Goal: Information Seeking & Learning: Find specific fact

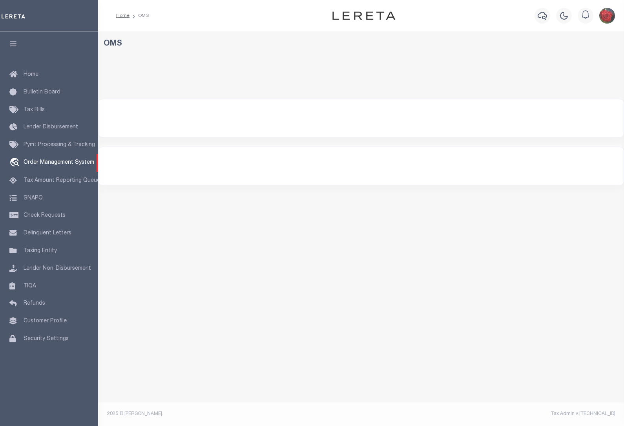
select select "200"
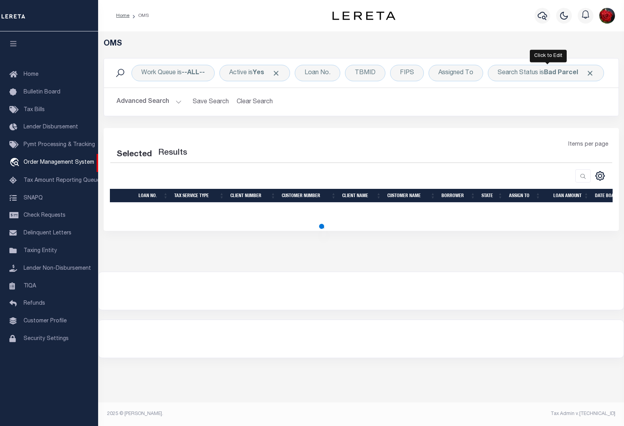
select select "200"
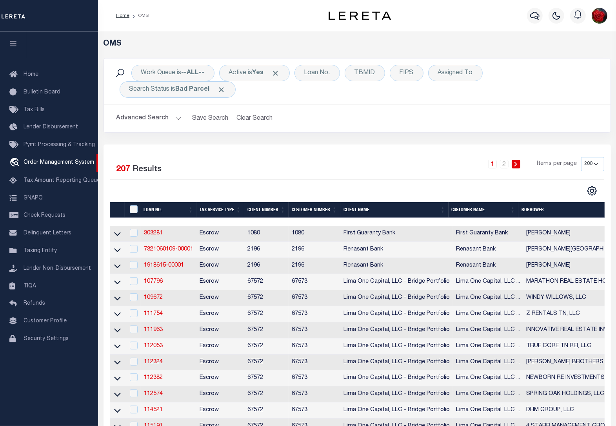
drag, startPoint x: 251, startPoint y: 120, endPoint x: 247, endPoint y: 128, distance: 9.3
click at [247, 128] on div "Advanced Search Save Search Clear Search tblSearchTopScreen_dynamictable_____De…" at bounding box center [357, 118] width 507 height 28
click at [246, 125] on button "Clear Search" at bounding box center [254, 118] width 43 height 15
select select
click at [155, 121] on button "Advanced Search" at bounding box center [149, 118] width 65 height 15
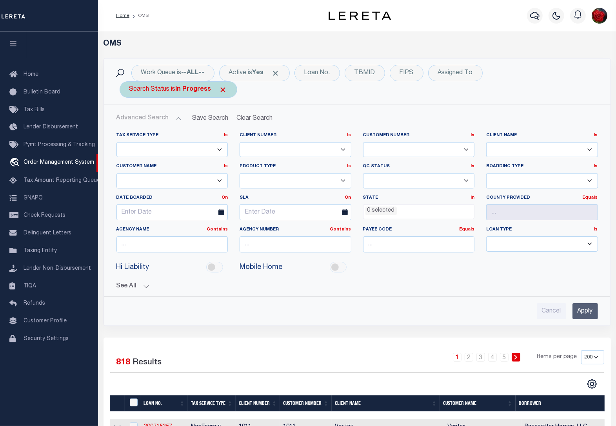
click at [226, 89] on span "Click to Remove" at bounding box center [223, 90] width 8 height 8
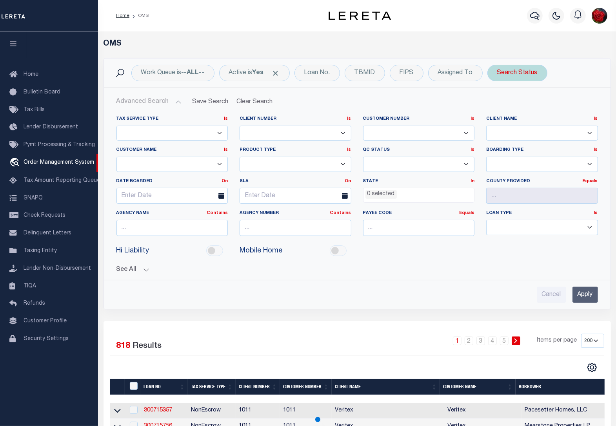
click at [514, 73] on div "Search Status" at bounding box center [518, 73] width 60 height 16
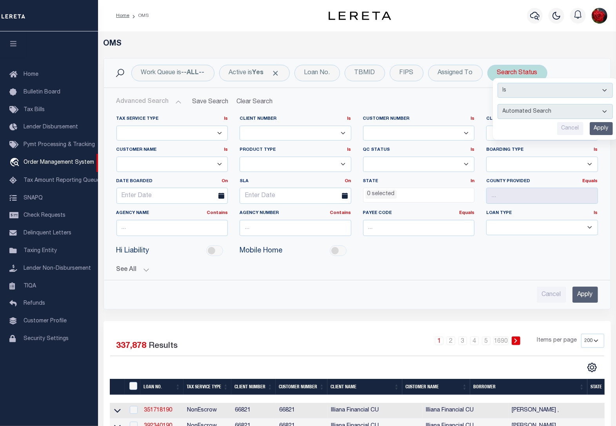
click at [535, 113] on select "Automated Search Bad Parcel Complete Duplicate Parcel High Dollar Reporting In …" at bounding box center [555, 111] width 115 height 15
select select "BP"
click at [499, 104] on select "Automated Search Bad Parcel Complete Duplicate Parcel High Dollar Reporting In …" at bounding box center [555, 111] width 115 height 15
click at [601, 128] on input "Apply" at bounding box center [601, 128] width 23 height 13
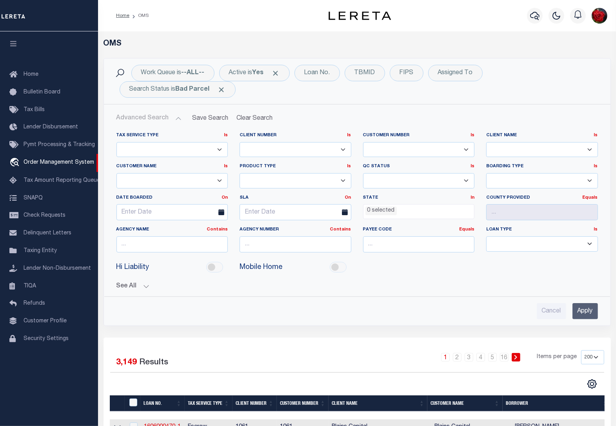
click at [386, 213] on li "0 selected" at bounding box center [381, 210] width 31 height 9
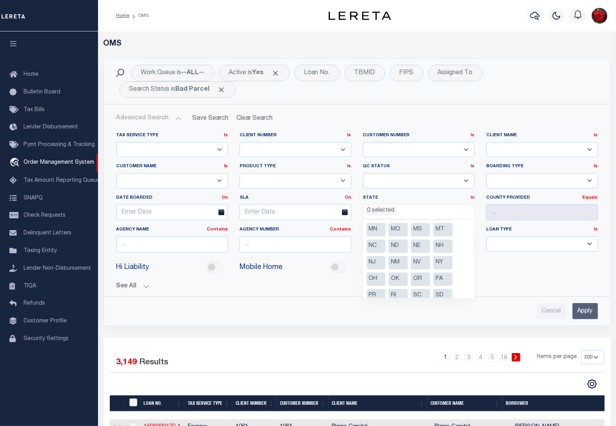
scroll to position [147, 0]
click at [374, 263] on li "TN" at bounding box center [376, 262] width 19 height 13
select select "TN"
click at [587, 314] on input "Apply" at bounding box center [585, 311] width 25 height 16
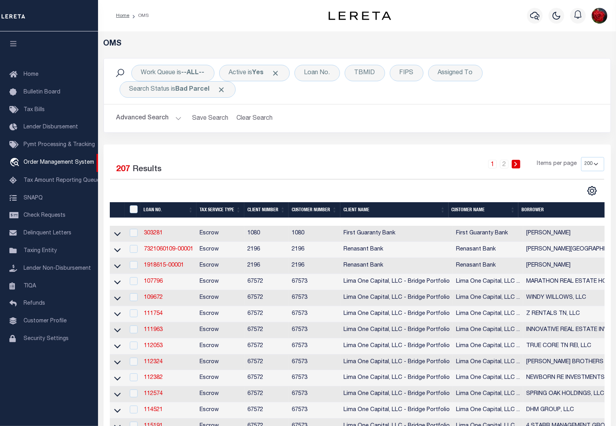
click at [16, 46] on icon "button" at bounding box center [13, 43] width 9 height 7
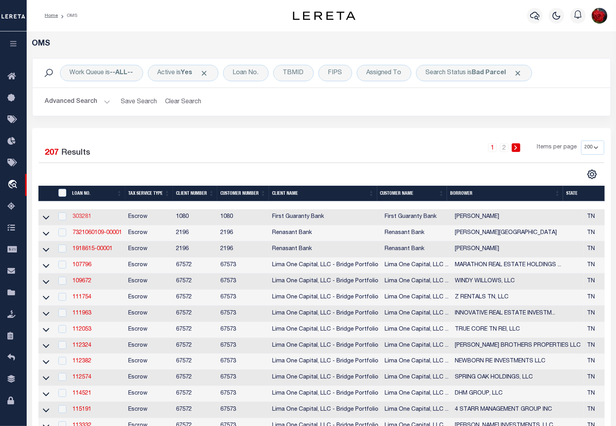
click at [76, 219] on link "303281" at bounding box center [82, 216] width 19 height 5
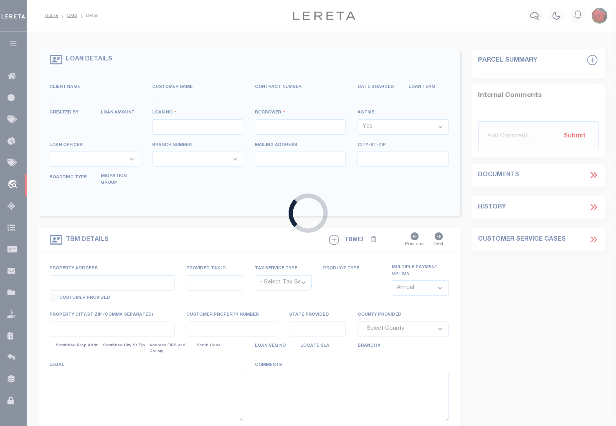
type input "303281"
type input "[PERSON_NAME]"
select select
type input "[STREET_ADDRESS][PERSON_NAME]"
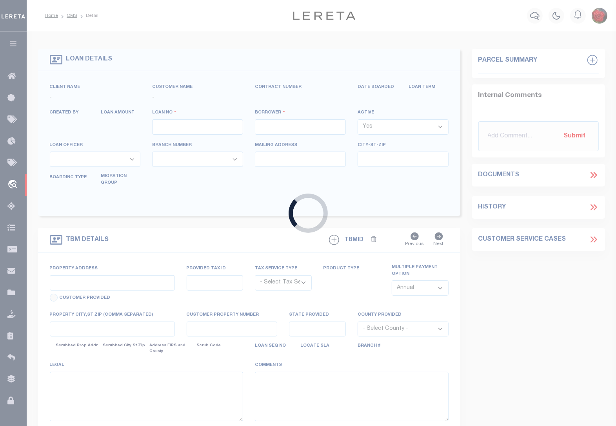
type input "[GEOGRAPHIC_DATA],LA 70450-3134"
select select "1300"
select select "Escrow"
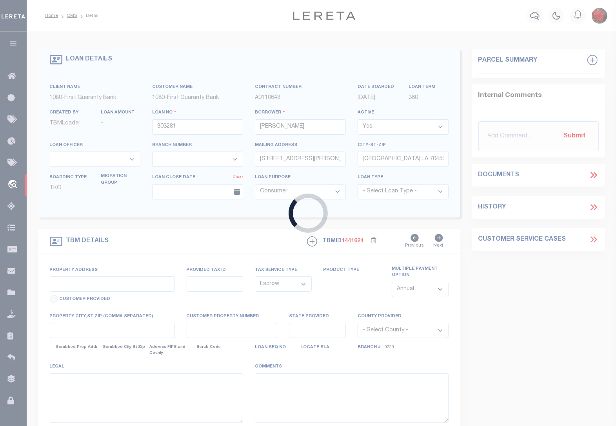
type input "1949 [GEOGRAPHIC_DATA]"
select select
type input "MEMPHIS [GEOGRAPHIC_DATA] 38116"
type input "ML-25974998 81-1"
type input "TN"
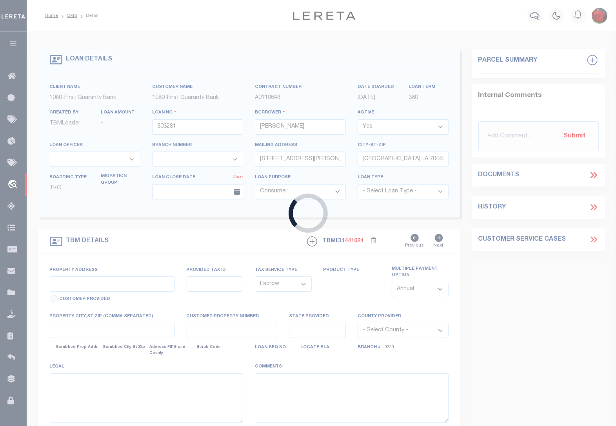
type textarea "[STREET_ADDRESS]"
select select "1193"
select select "1385"
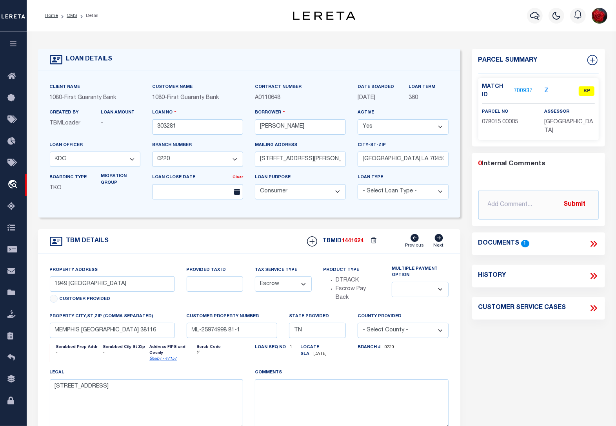
click at [519, 91] on link "700937" at bounding box center [523, 91] width 19 height 8
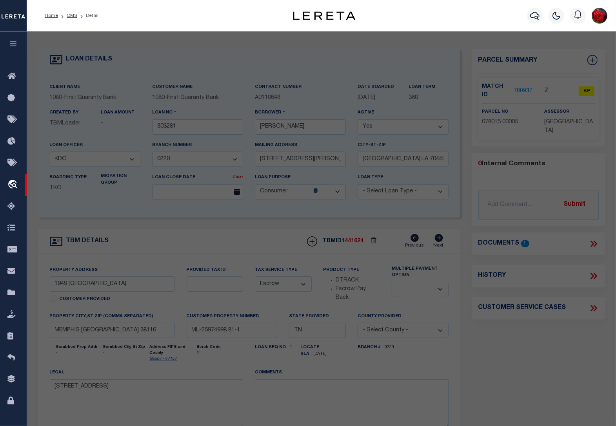
checkbox input "false"
select select "BP"
type input "[PERSON_NAME] & [PERSON_NAME]"
type input "1949 [GEOGRAPHIC_DATA]"
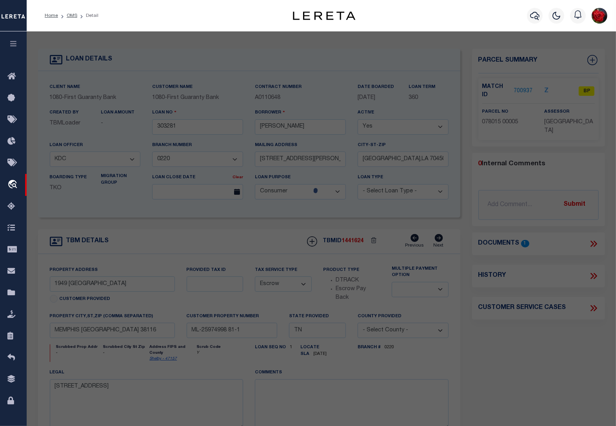
checkbox input "false"
type input "MEMPHIS LA"
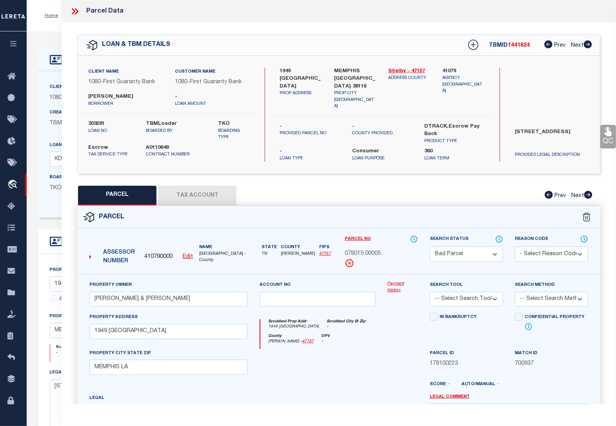
click at [183, 187] on button "Tax Account" at bounding box center [197, 196] width 78 height 20
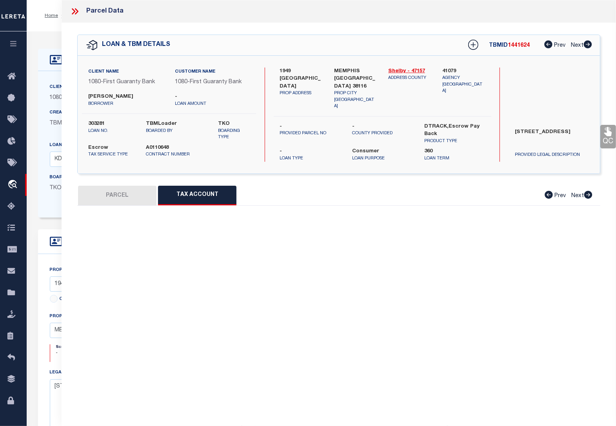
select select "100"
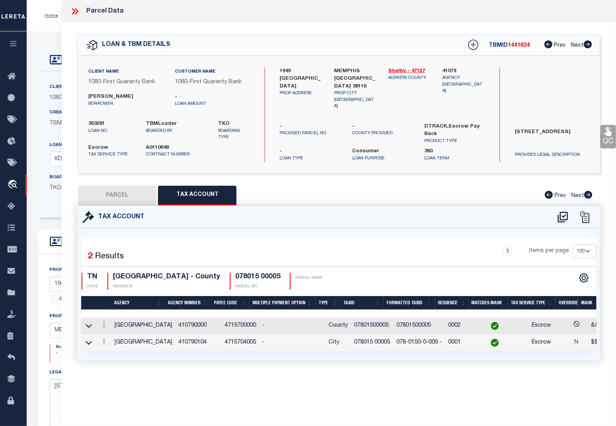
click at [93, 339] on link at bounding box center [88, 341] width 9 height 5
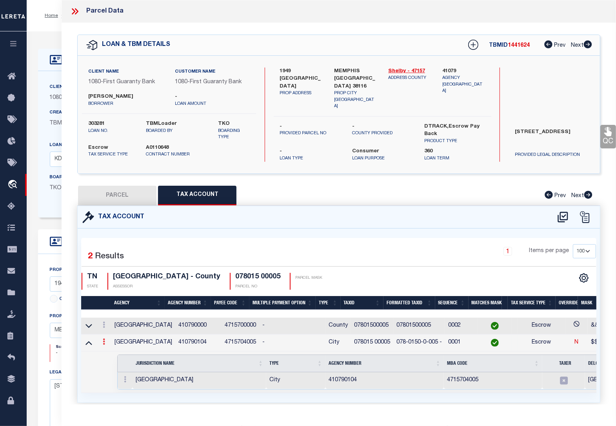
click at [105, 339] on link at bounding box center [104, 342] width 9 height 6
click at [112, 351] on icon "" at bounding box center [112, 353] width 6 height 6
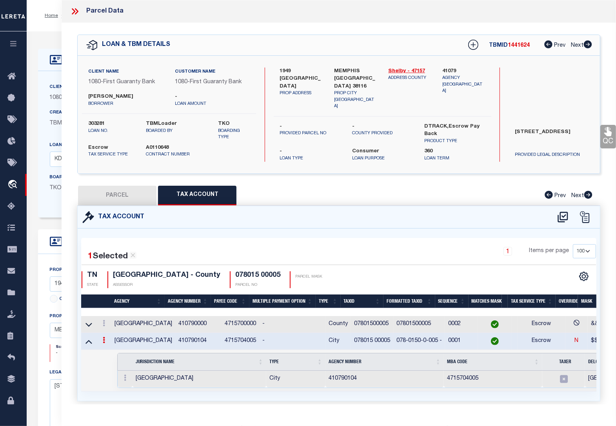
type input "078015 00005"
type textarea "$$$$$$ *$$$$$*"
checkbox input "true"
type input "XXX-XXXX-X-XXXXX-X*"
